Goal: Task Accomplishment & Management: Use online tool/utility

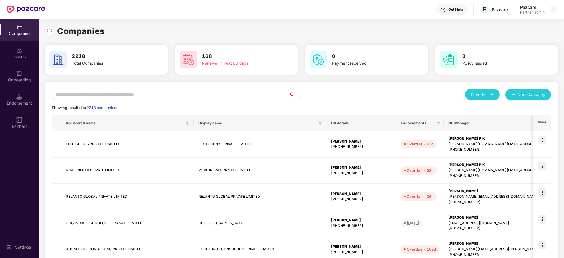
click at [158, 95] on input "text" at bounding box center [170, 95] width 237 height 12
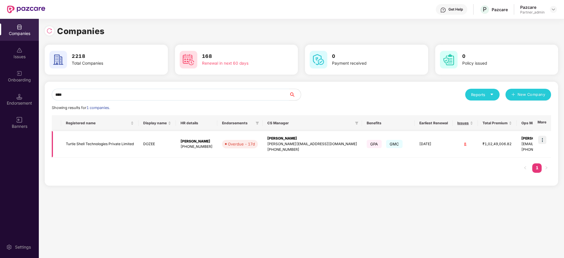
type input "****"
click at [543, 140] on img at bounding box center [542, 140] width 8 height 8
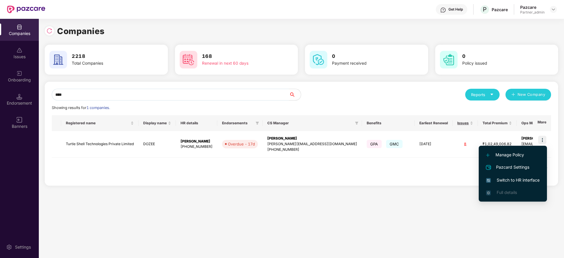
click at [495, 182] on span "Switch to HR interface" at bounding box center [512, 180] width 53 height 6
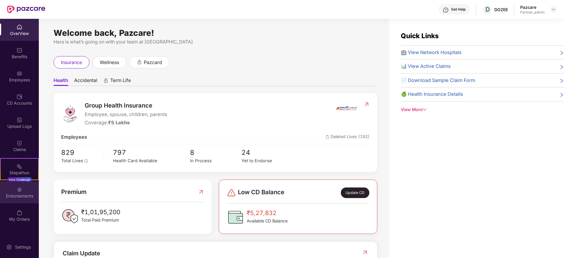
click at [25, 192] on div "Endorsements" at bounding box center [19, 192] width 39 height 22
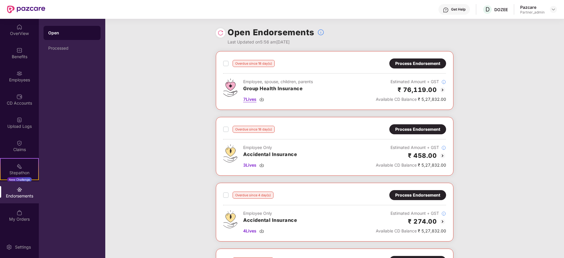
click at [263, 99] on img at bounding box center [261, 99] width 5 height 5
click at [264, 167] on div "3 Lives" at bounding box center [270, 165] width 54 height 6
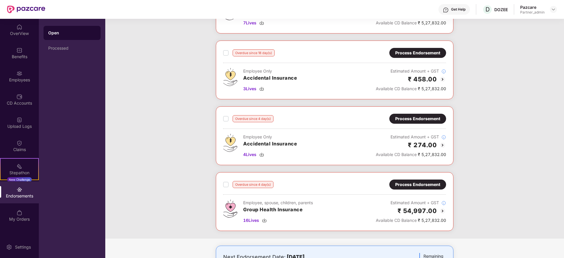
scroll to position [81, 0]
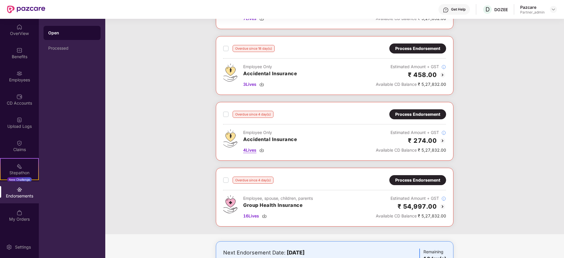
click at [262, 150] on img at bounding box center [261, 150] width 5 height 5
click at [264, 216] on img at bounding box center [264, 216] width 5 height 5
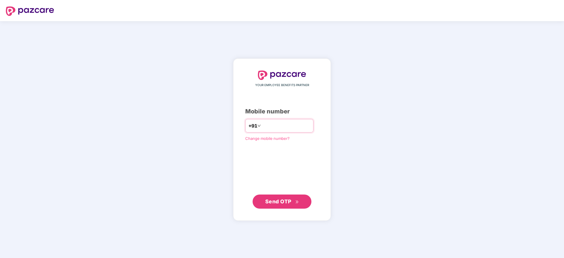
click at [278, 131] on div "+91" at bounding box center [279, 126] width 68 height 14
click at [277, 127] on input "number" at bounding box center [286, 125] width 48 height 9
type input "**********"
click at [288, 203] on span "Send OTP" at bounding box center [278, 201] width 26 height 6
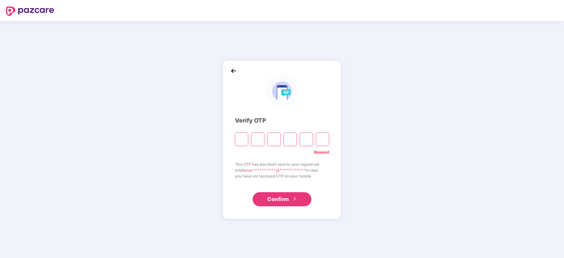
type input "*"
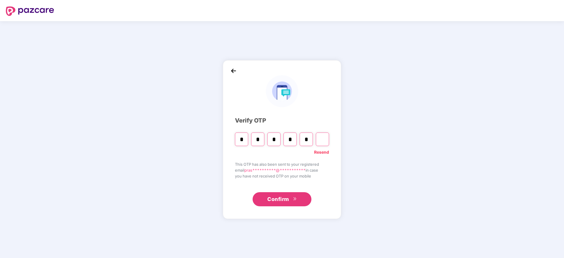
type input "*"
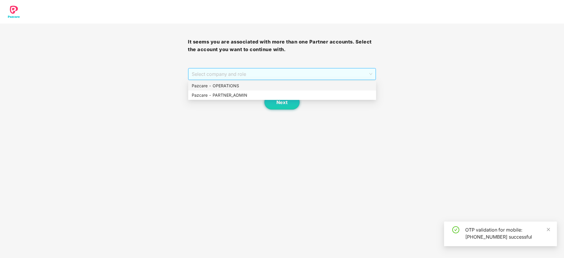
click at [279, 74] on span "Select company and role" at bounding box center [282, 73] width 180 height 11
click at [254, 95] on div "Pazcare - PARTNER_ADMIN" at bounding box center [282, 95] width 181 height 6
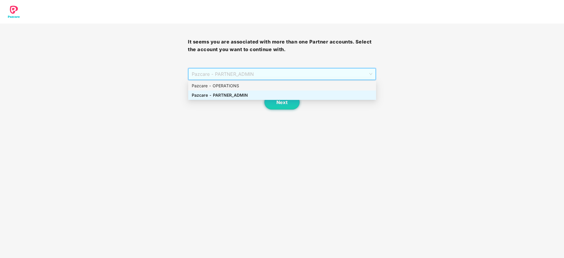
drag, startPoint x: 289, startPoint y: 74, endPoint x: 256, endPoint y: 87, distance: 35.5
click at [256, 87] on body "It seems you are associated with more than one Partner accounts. Select the acc…" at bounding box center [282, 129] width 564 height 258
drag, startPoint x: 255, startPoint y: 93, endPoint x: 268, endPoint y: 96, distance: 13.0
click at [268, 96] on div "Pazcare - PARTNER_ADMIN" at bounding box center [282, 95] width 181 height 6
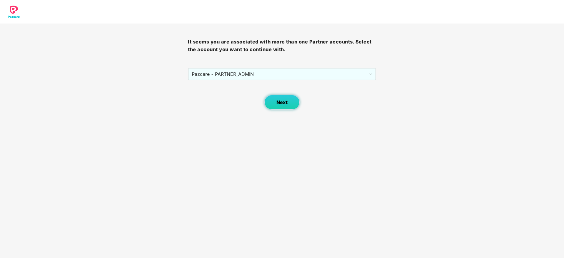
click at [268, 96] on button "Next" at bounding box center [281, 102] width 35 height 15
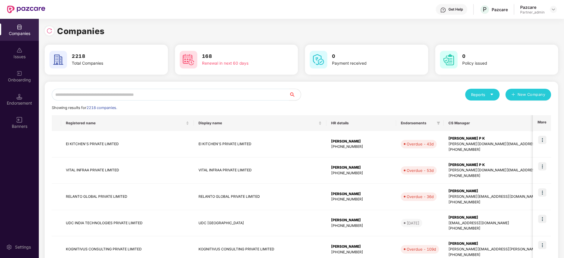
click at [185, 99] on input "text" at bounding box center [170, 95] width 237 height 12
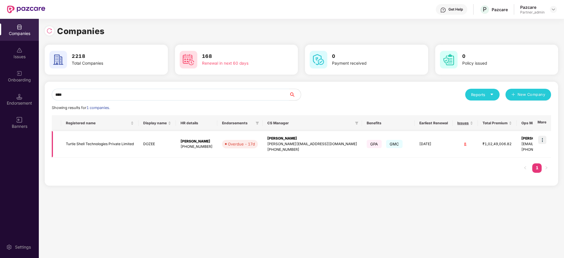
type input "****"
click at [540, 141] on img at bounding box center [542, 140] width 8 height 8
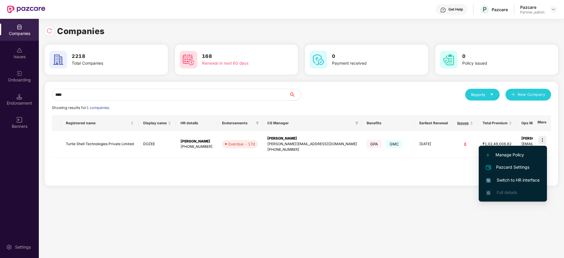
click at [502, 179] on span "Switch to HR interface" at bounding box center [512, 180] width 53 height 6
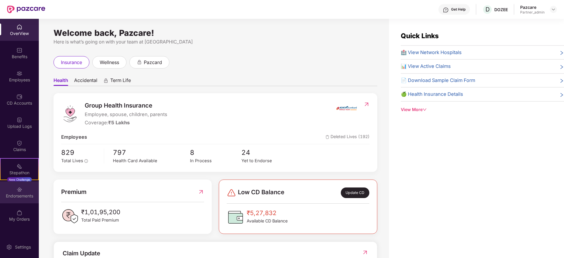
click at [24, 187] on div "Endorsements" at bounding box center [19, 192] width 39 height 22
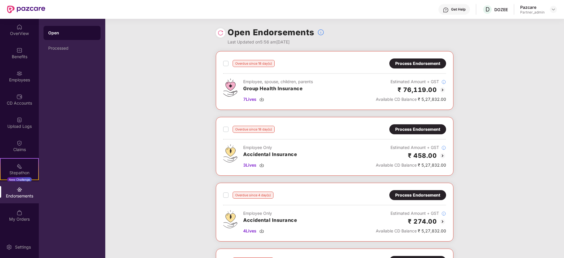
click at [424, 59] on div "Process Endorsement" at bounding box center [417, 63] width 57 height 10
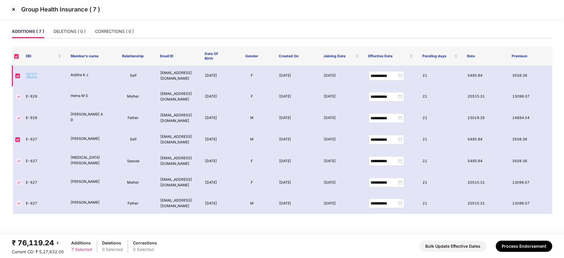
drag, startPoint x: 26, startPoint y: 74, endPoint x: 42, endPoint y: 78, distance: 16.8
click at [42, 78] on td "E-626" at bounding box center [43, 76] width 45 height 21
copy td "E-626"
drag, startPoint x: 27, startPoint y: 140, endPoint x: 42, endPoint y: 140, distance: 15.0
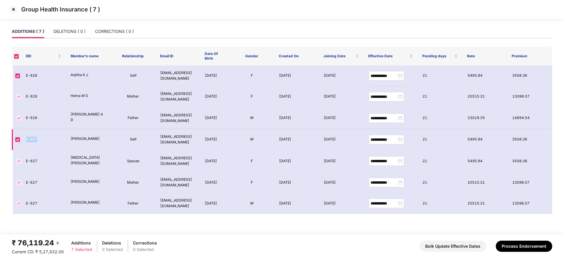
click at [42, 140] on td "E-627" at bounding box center [43, 139] width 45 height 21
copy td "E-627"
click at [517, 247] on button "Process Endorsement" at bounding box center [523, 246] width 56 height 11
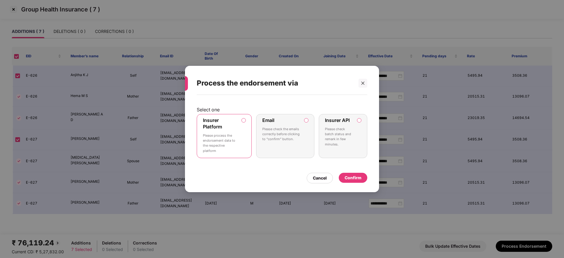
click at [353, 178] on div "Confirm" at bounding box center [352, 178] width 17 height 6
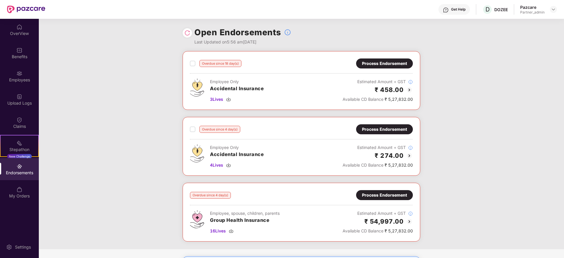
click at [372, 66] on div "Process Endorsement" at bounding box center [384, 63] width 45 height 6
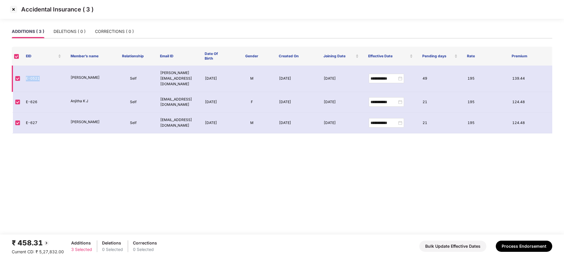
drag, startPoint x: 27, startPoint y: 75, endPoint x: 47, endPoint y: 78, distance: 20.9
click at [47, 78] on td "E-0521" at bounding box center [43, 79] width 45 height 26
copy td "E-0521"
drag, startPoint x: 26, startPoint y: 97, endPoint x: 43, endPoint y: 99, distance: 17.4
click at [43, 99] on td "E-626" at bounding box center [43, 102] width 45 height 21
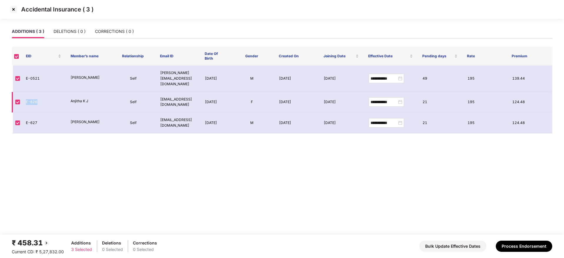
copy td "E-626"
drag, startPoint x: 25, startPoint y: 120, endPoint x: 38, endPoint y: 121, distance: 12.7
click at [38, 121] on td "E-627" at bounding box center [43, 123] width 45 height 21
copy td "E-627"
click at [538, 244] on button "Process Endorsement" at bounding box center [523, 246] width 56 height 11
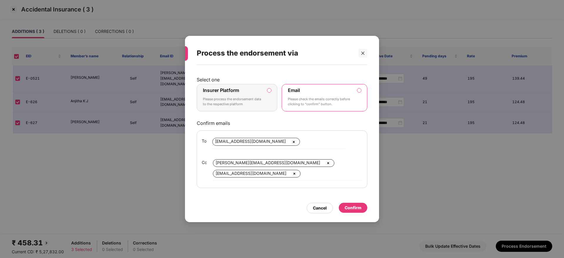
click at [246, 97] on p "Please process the endorsement data to the respective platform" at bounding box center [233, 102] width 60 height 10
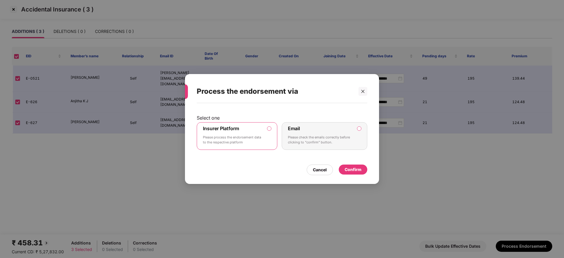
click at [354, 170] on div "Confirm" at bounding box center [352, 169] width 17 height 6
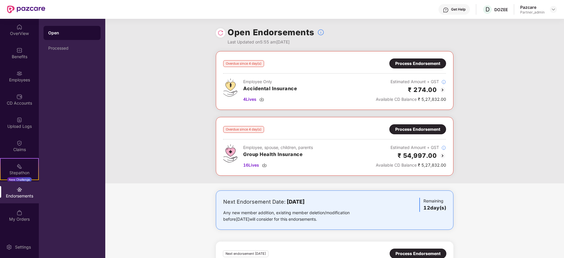
click at [420, 66] on div "Process Endorsement" at bounding box center [417, 63] width 45 height 6
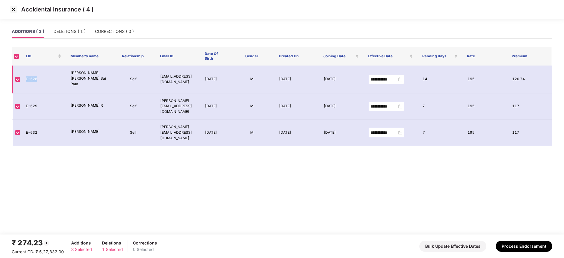
drag, startPoint x: 26, startPoint y: 77, endPoint x: 38, endPoint y: 77, distance: 11.5
click at [38, 77] on td "E-628" at bounding box center [43, 80] width 45 height 28
copy td "E-628"
drag, startPoint x: 26, startPoint y: 98, endPoint x: 41, endPoint y: 100, distance: 15.2
click at [41, 100] on td "E-629" at bounding box center [43, 106] width 45 height 26
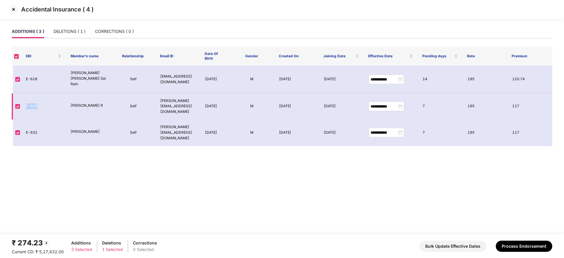
copy td "E-629"
drag, startPoint x: 24, startPoint y: 118, endPoint x: 38, endPoint y: 118, distance: 13.8
click at [38, 120] on td "E-632" at bounding box center [43, 133] width 45 height 26
copy td "E-632"
click at [69, 32] on div "DELETIONS ( 1 )" at bounding box center [69, 31] width 32 height 6
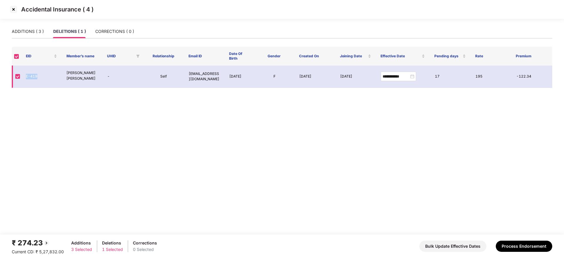
drag, startPoint x: 26, startPoint y: 74, endPoint x: 42, endPoint y: 76, distance: 15.6
click at [42, 76] on td "E-419" at bounding box center [41, 77] width 41 height 22
copy td "E-419"
click at [509, 244] on button "Process Endorsement" at bounding box center [523, 246] width 56 height 11
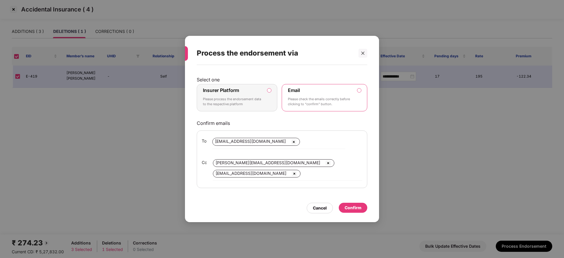
click at [259, 93] on div "Insurer Platform Please process the endorsement data to the respective platform" at bounding box center [233, 97] width 60 height 21
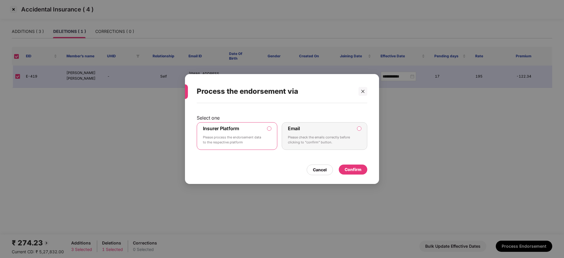
click at [358, 172] on div "Confirm" at bounding box center [352, 169] width 17 height 6
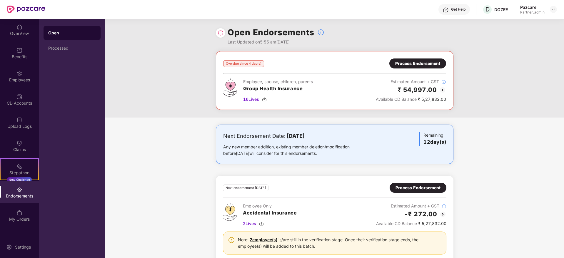
click at [264, 99] on img at bounding box center [264, 99] width 5 height 5
click at [417, 65] on div "Process Endorsement" at bounding box center [417, 63] width 45 height 6
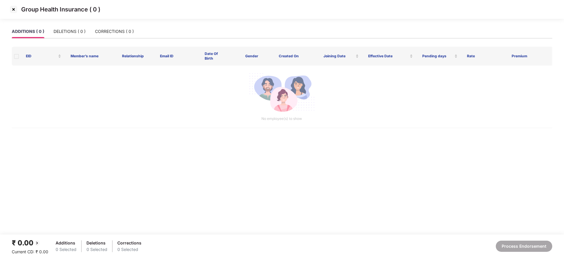
click at [11, 9] on img at bounding box center [13, 9] width 9 height 9
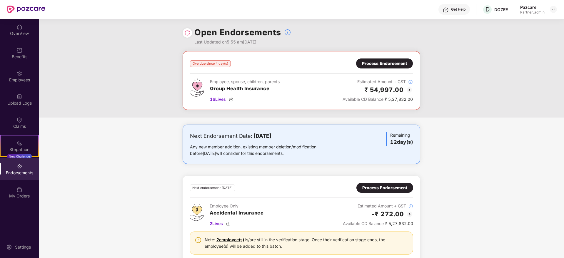
click at [379, 63] on div "Process Endorsement" at bounding box center [384, 63] width 45 height 6
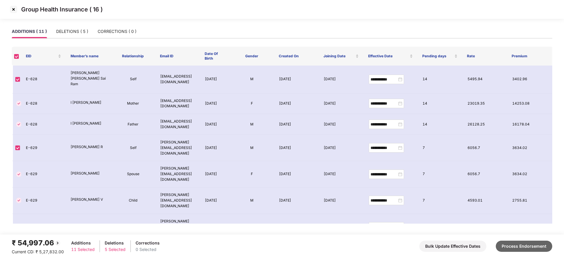
click at [520, 243] on button "Process Endorsement" at bounding box center [523, 246] width 56 height 11
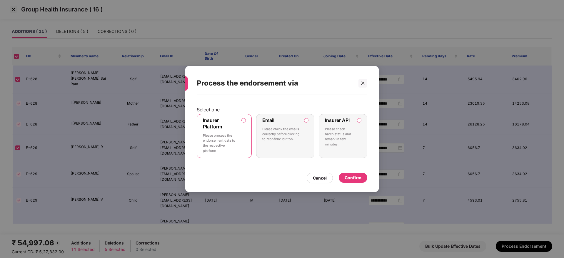
click at [352, 178] on div "Confirm" at bounding box center [352, 178] width 17 height 6
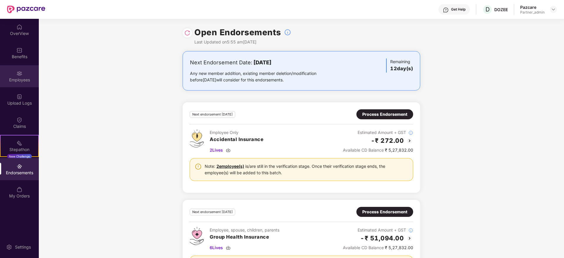
click at [19, 85] on div "Employees" at bounding box center [19, 76] width 39 height 22
